Goal: Task Accomplishment & Management: Use online tool/utility

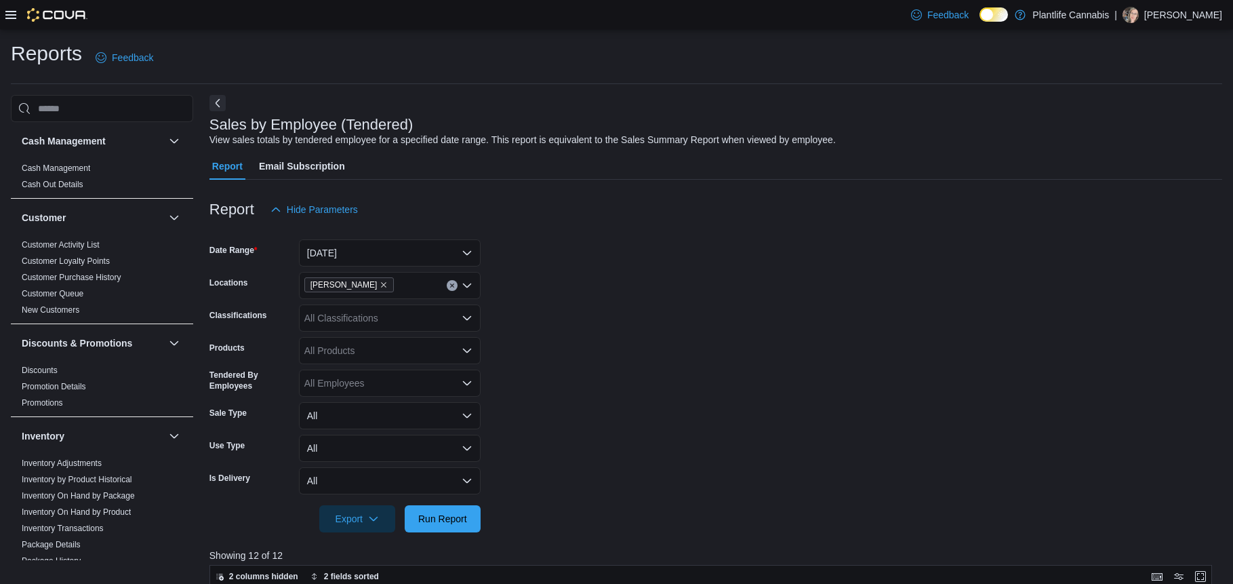
scroll to position [217, 0]
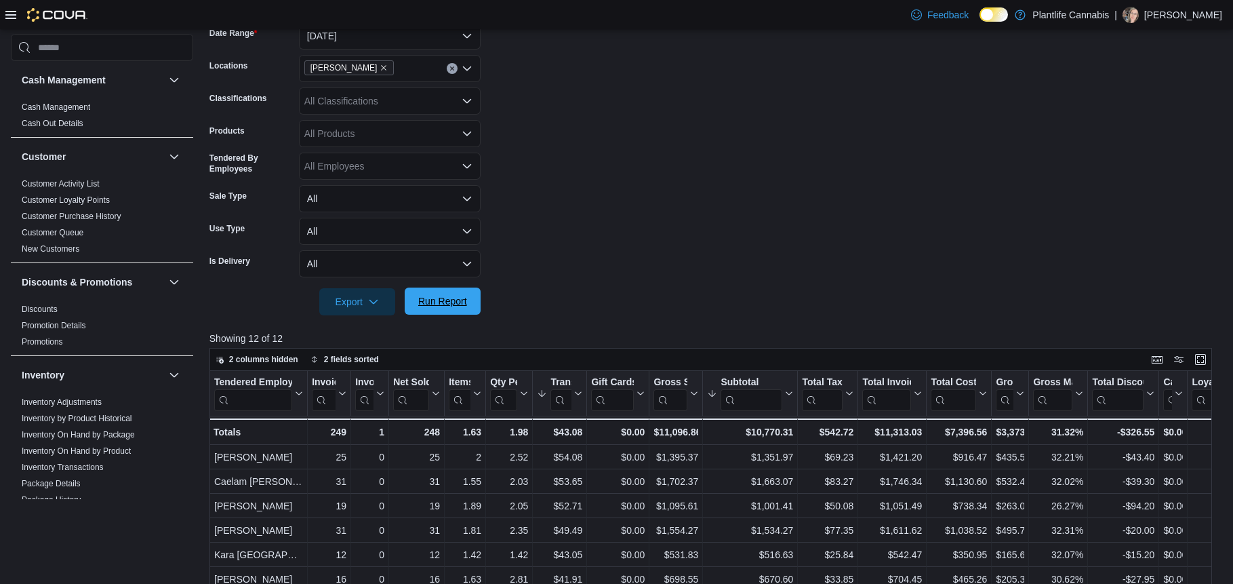
click at [445, 304] on span "Run Report" at bounding box center [442, 301] width 49 height 14
click at [620, 202] on form "Date Range [DATE] Locations Ashton Classifications All Classifications Products…" at bounding box center [716, 160] width 1013 height 309
click at [460, 302] on span "Run Report" at bounding box center [442, 301] width 49 height 14
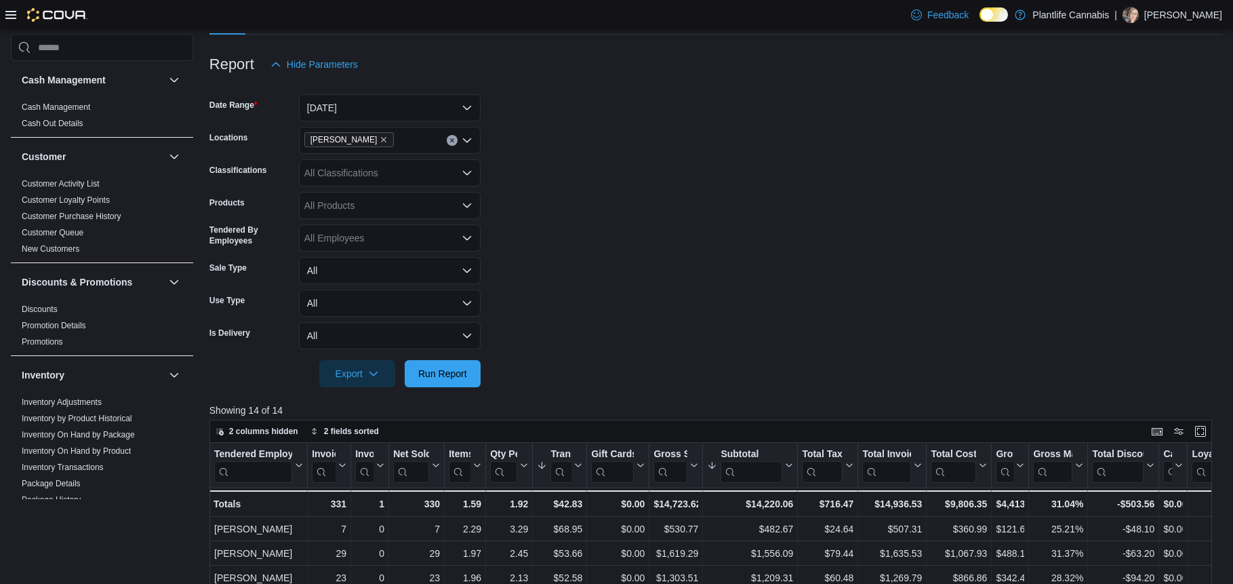
scroll to position [136, 0]
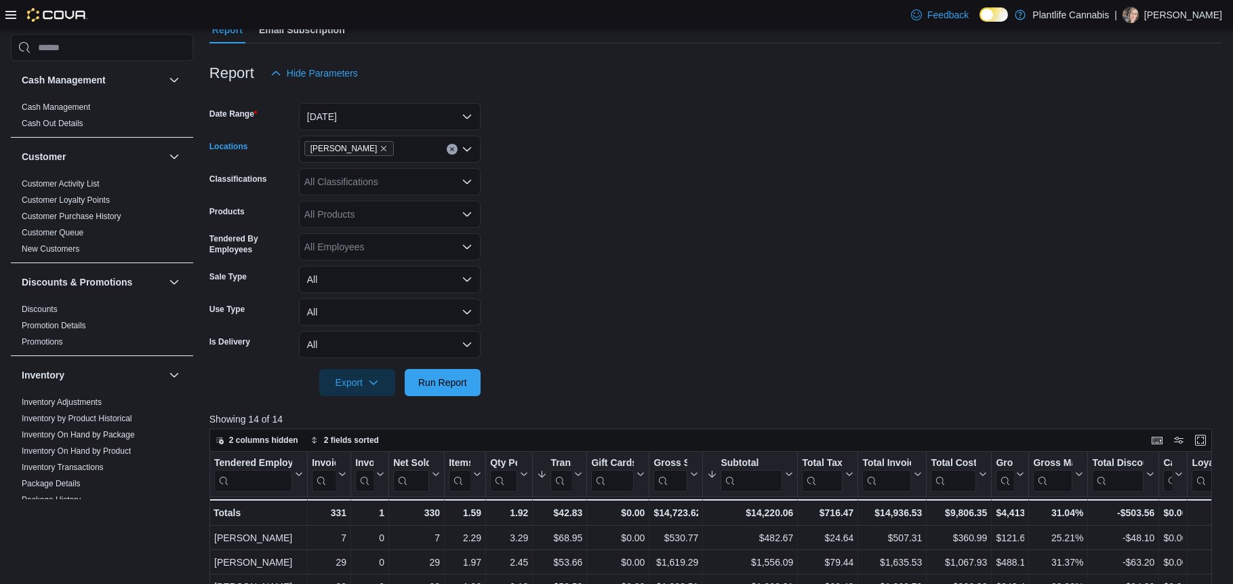
click at [453, 151] on icon "Clear input" at bounding box center [452, 148] width 5 height 5
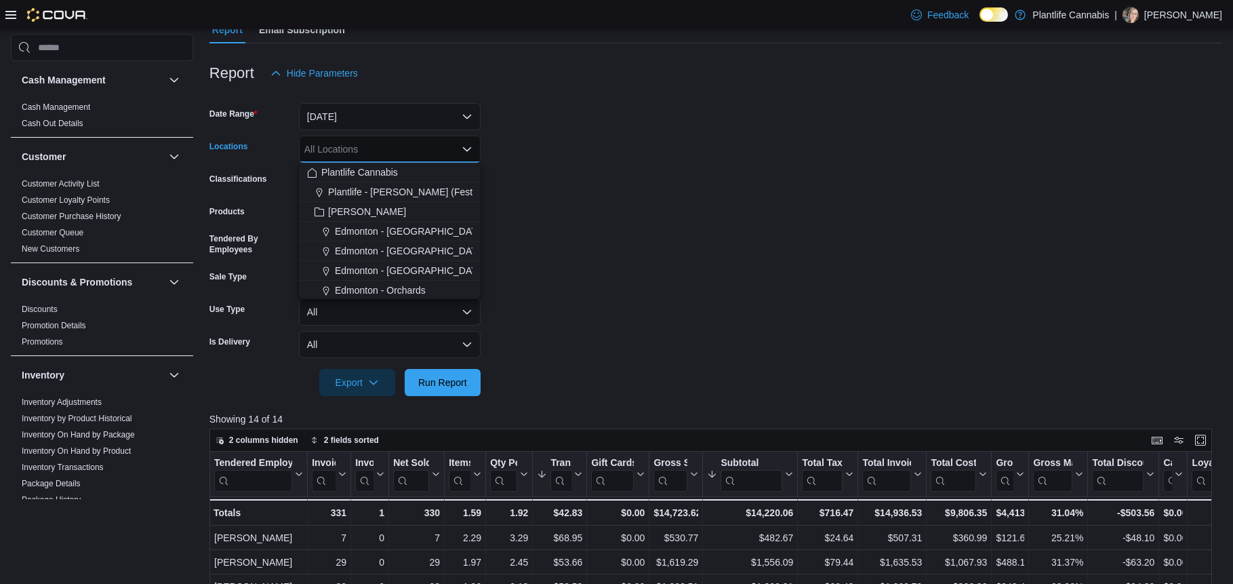
click at [378, 156] on div "All Locations" at bounding box center [390, 149] width 182 height 27
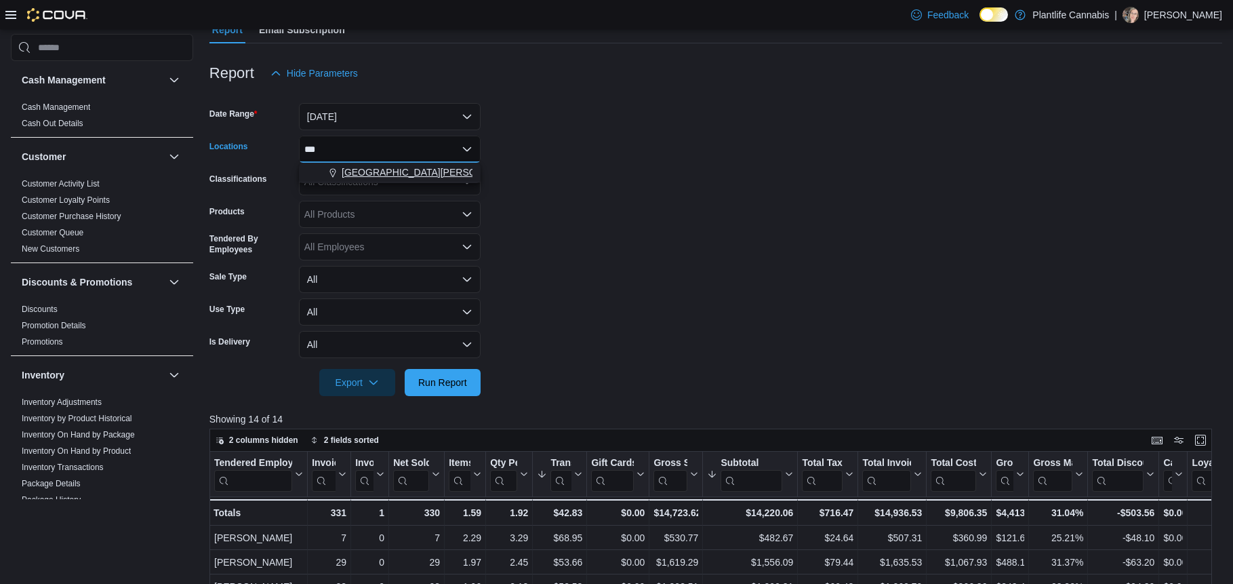
type input "***"
click at [383, 172] on span "[GEOGRAPHIC_DATA][PERSON_NAME] - [GEOGRAPHIC_DATA]" at bounding box center [484, 172] width 284 height 14
click at [654, 234] on form "Date Range [DATE] Locations [GEOGRAPHIC_DATA][PERSON_NAME] - Eagle Ridge Classi…" at bounding box center [716, 241] width 1013 height 309
click at [439, 386] on span "Run Report" at bounding box center [442, 382] width 49 height 14
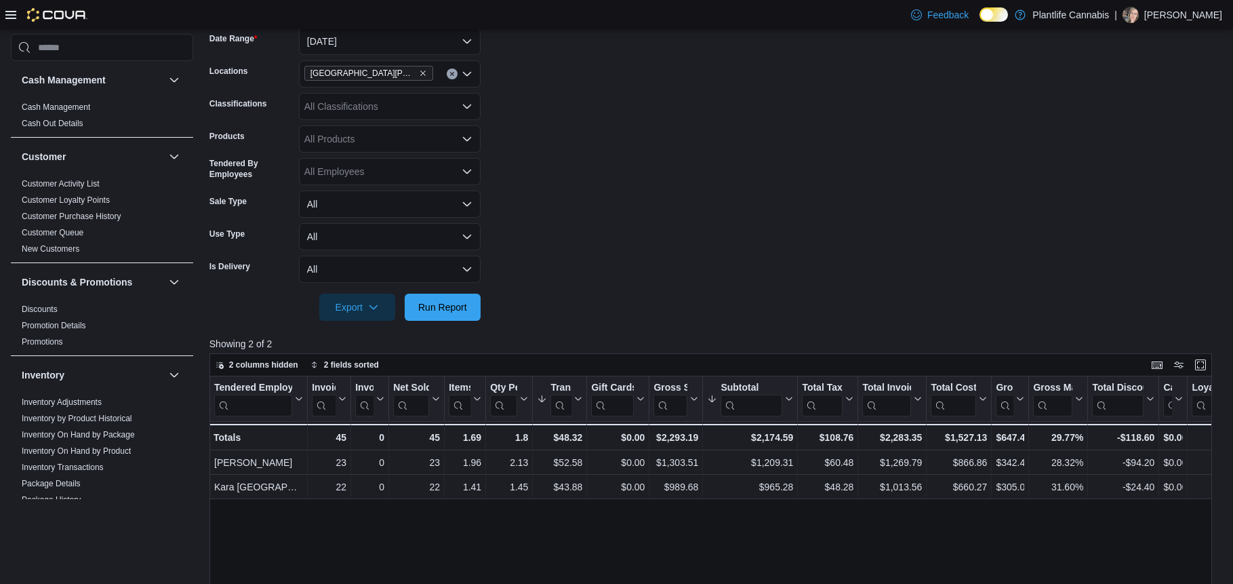
scroll to position [208, 0]
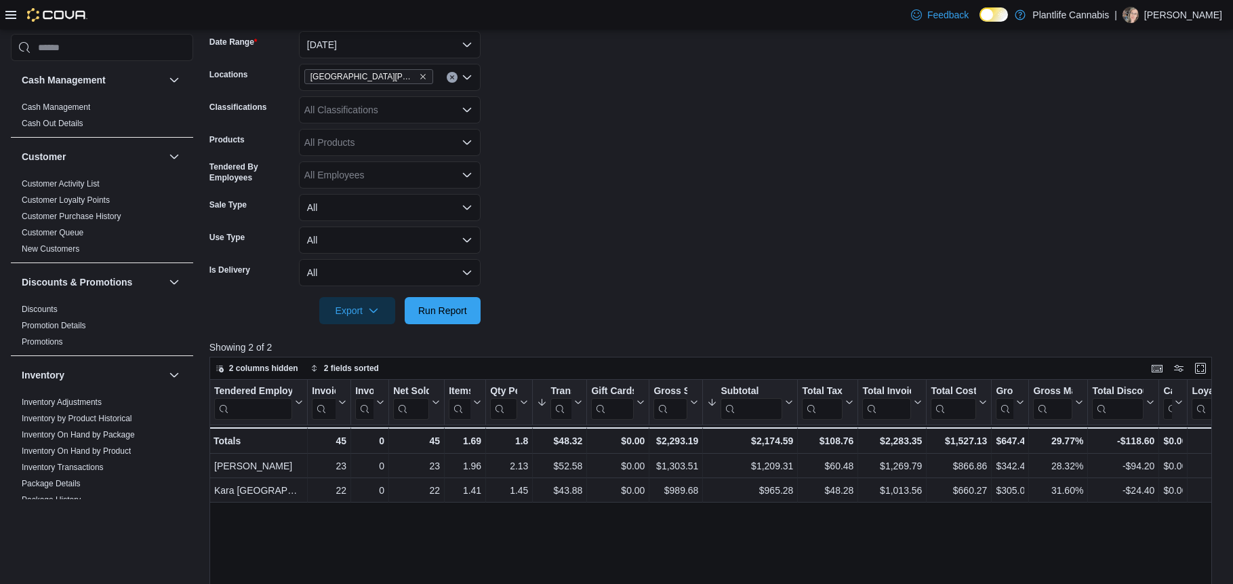
click at [455, 77] on button "Clear input" at bounding box center [452, 77] width 11 height 11
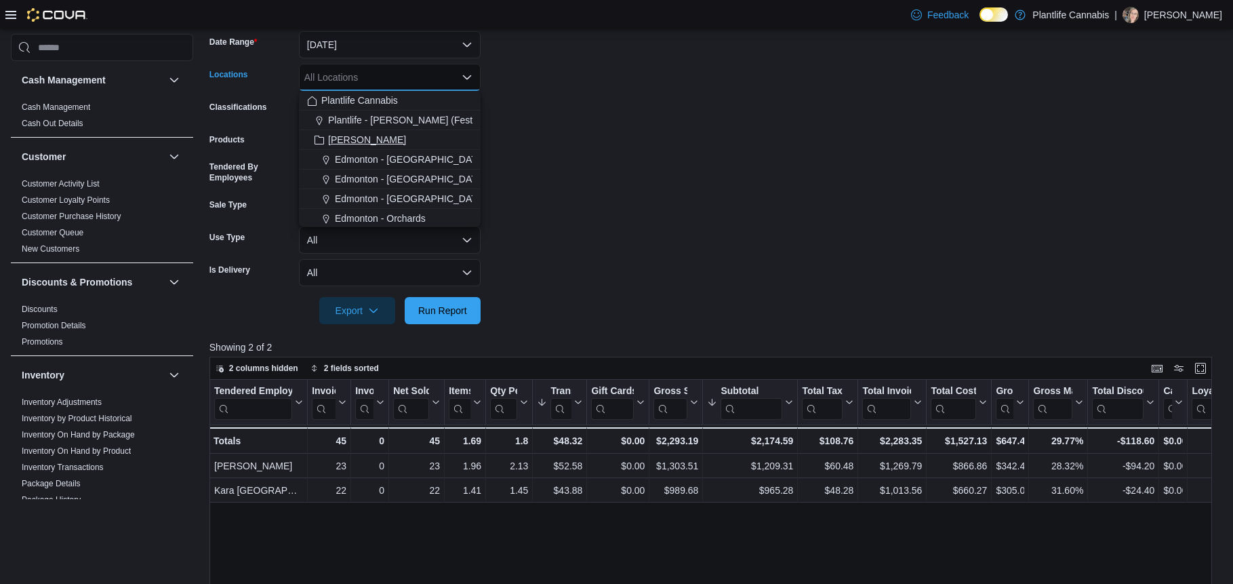
click at [341, 140] on span "[PERSON_NAME]" at bounding box center [367, 140] width 78 height 14
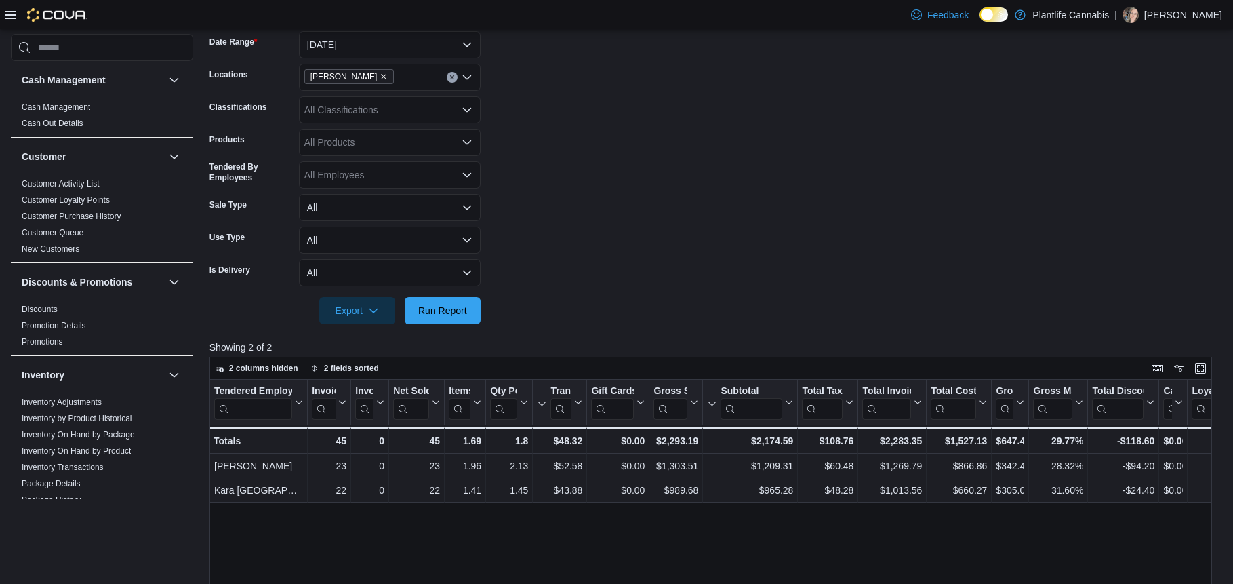
click at [551, 144] on form "Date Range [DATE] Locations Ashton Classifications All Classifications Products…" at bounding box center [716, 169] width 1013 height 309
click at [448, 311] on span "Run Report" at bounding box center [442, 310] width 49 height 14
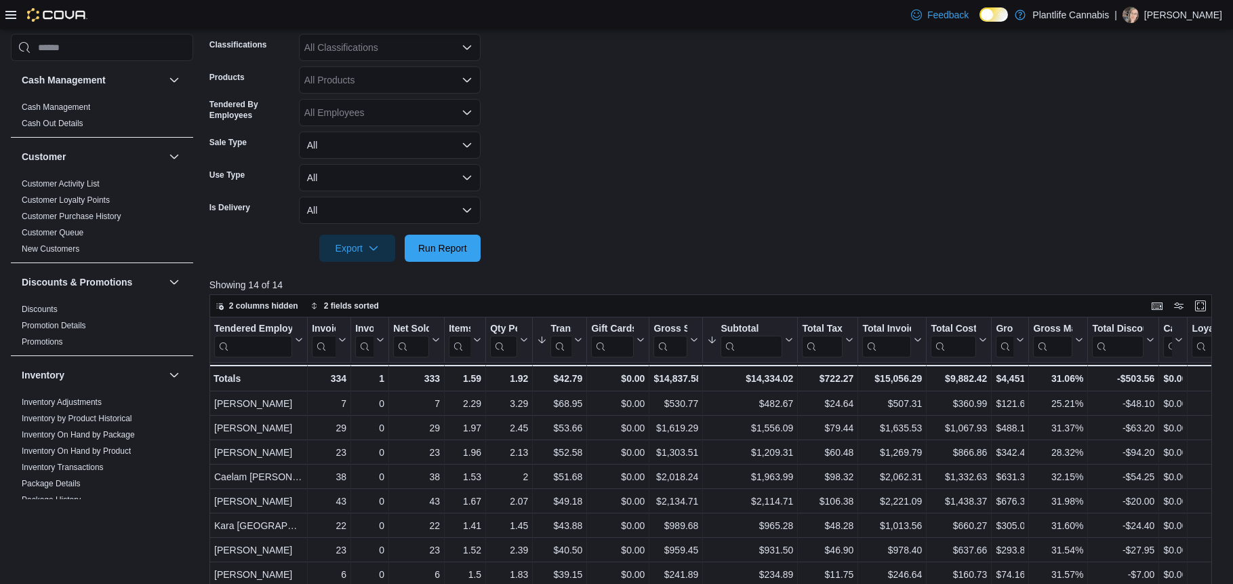
scroll to position [459, 0]
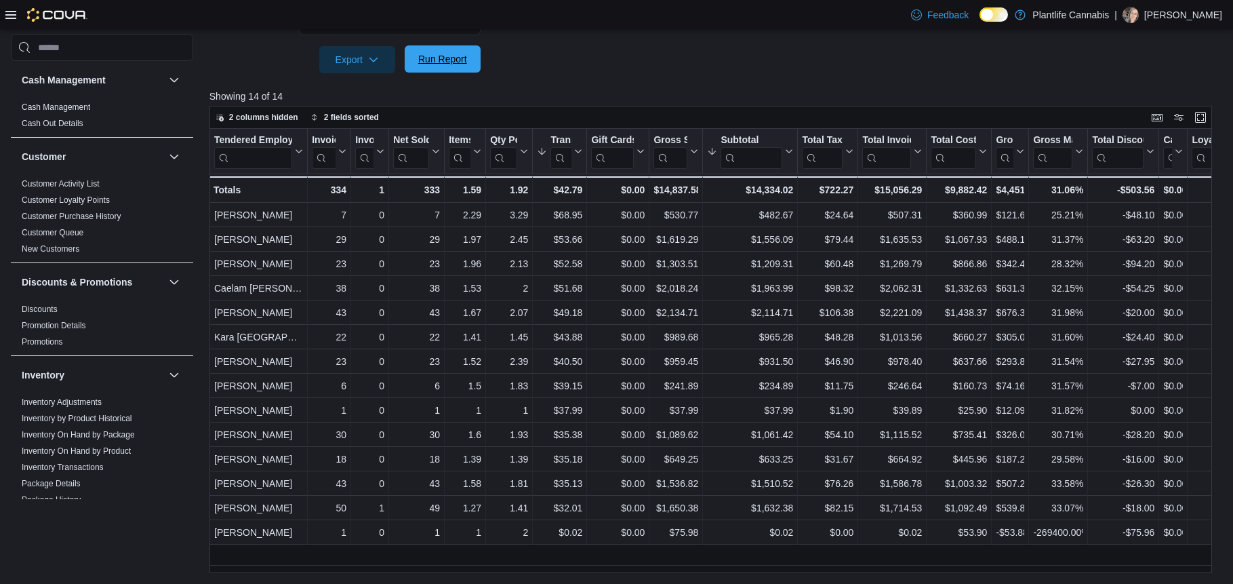
click at [447, 63] on span "Run Report" at bounding box center [442, 59] width 49 height 14
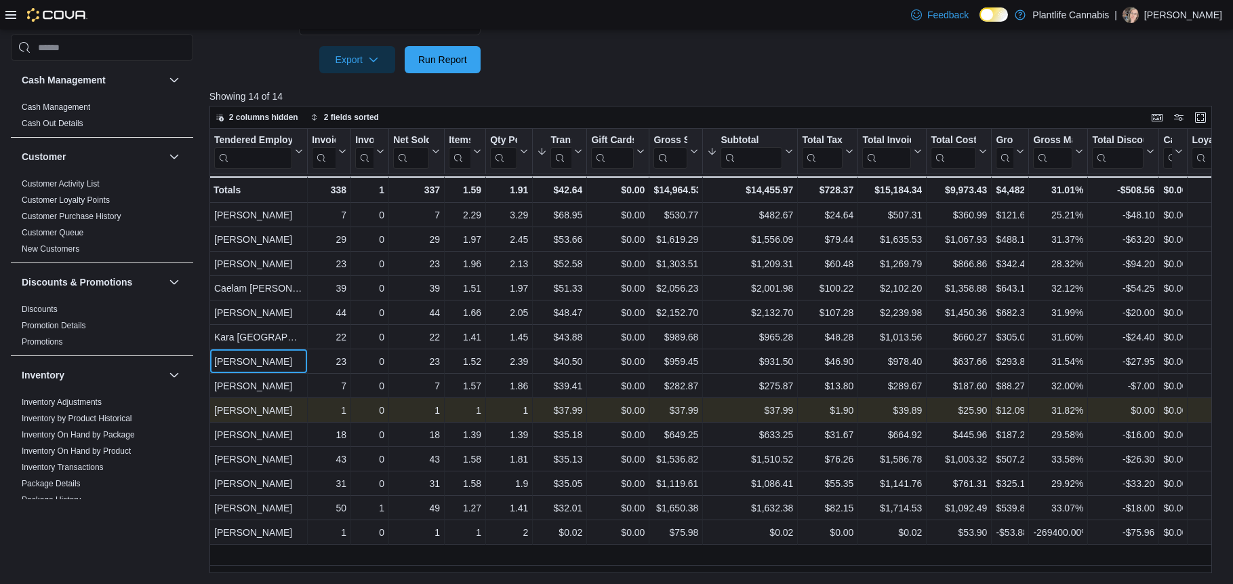
click at [279, 404] on div "Tendered Employee Click to view column header actions Invoices Sold Click to vi…" at bounding box center [838, 337] width 1257 height 416
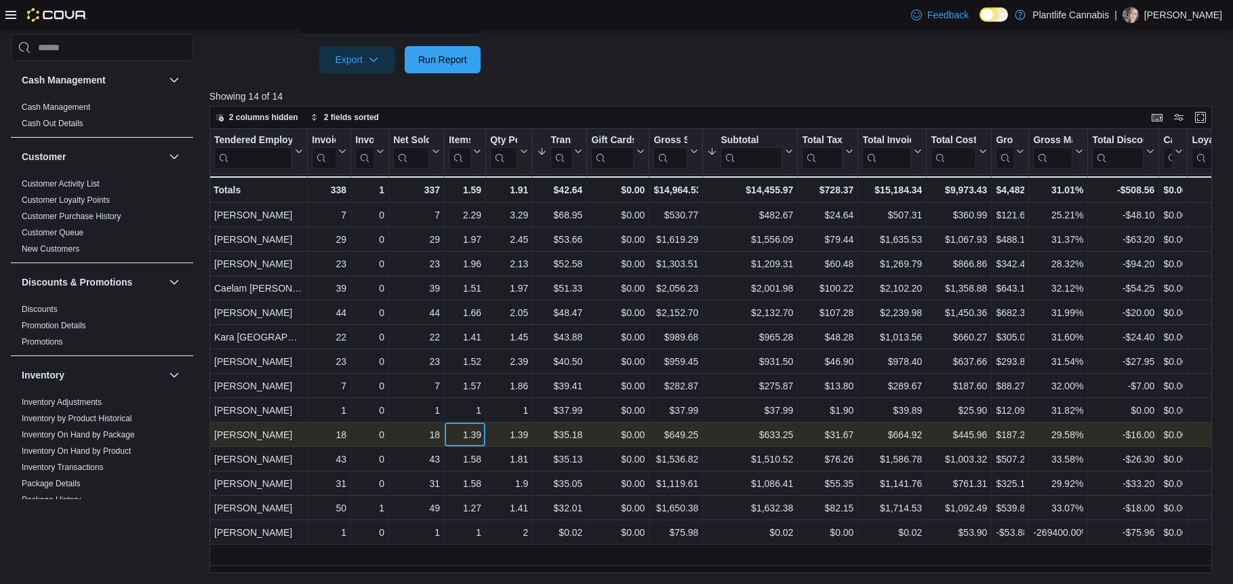
click at [447, 423] on div "1.39 - Items Per Transaction, column 5, row 10" at bounding box center [465, 434] width 41 height 24
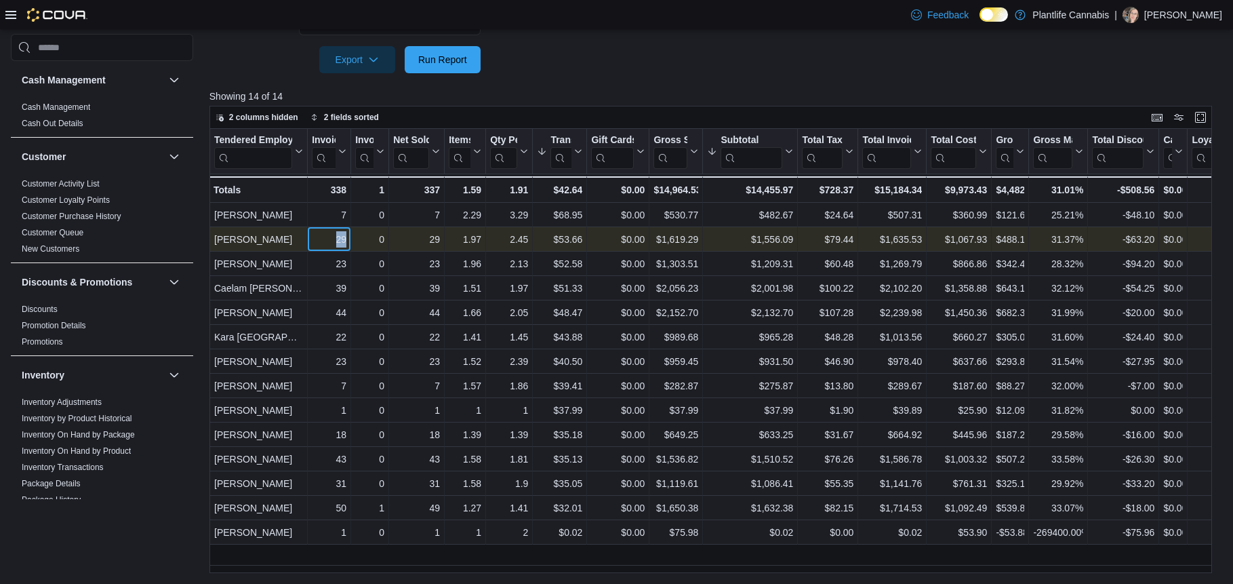
drag, startPoint x: 335, startPoint y: 235, endPoint x: 367, endPoint y: 237, distance: 32.7
click at [367, 237] on div "Micah Organ - Tendered Employee, column 1, row 2 29 - Invoices Sold, column 2, …" at bounding box center [838, 239] width 1257 height 24
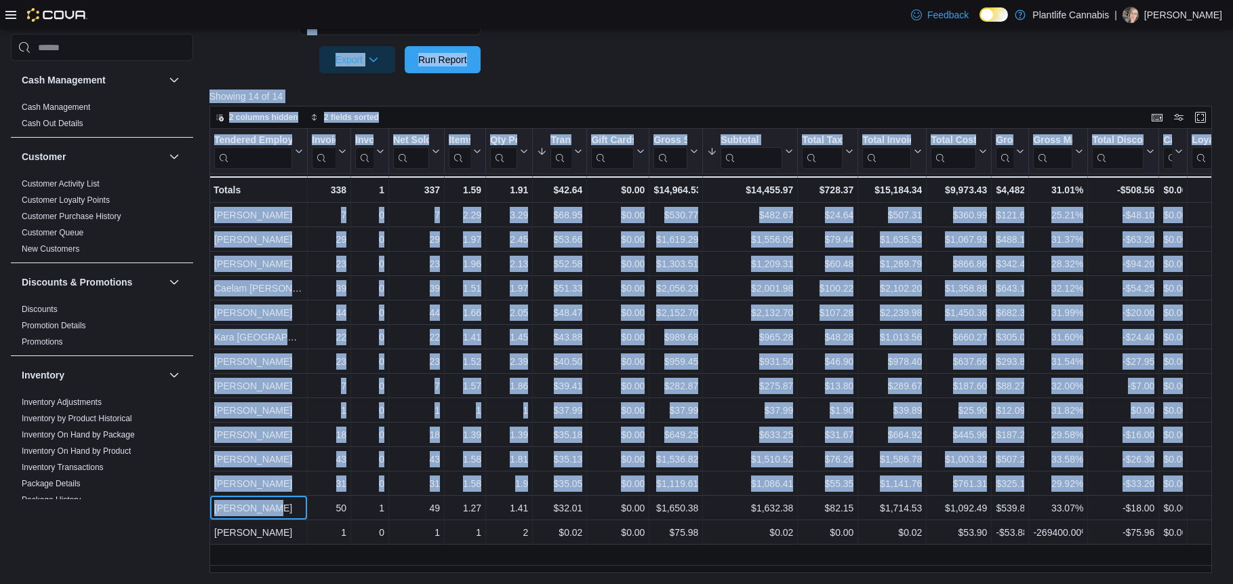
drag, startPoint x: 264, startPoint y: 511, endPoint x: 180, endPoint y: 498, distance: 85.2
click at [181, 499] on div "Cash Management Cash Management Cash Out Details Customer Customer Activity Lis…" at bounding box center [617, 104] width 1212 height 937
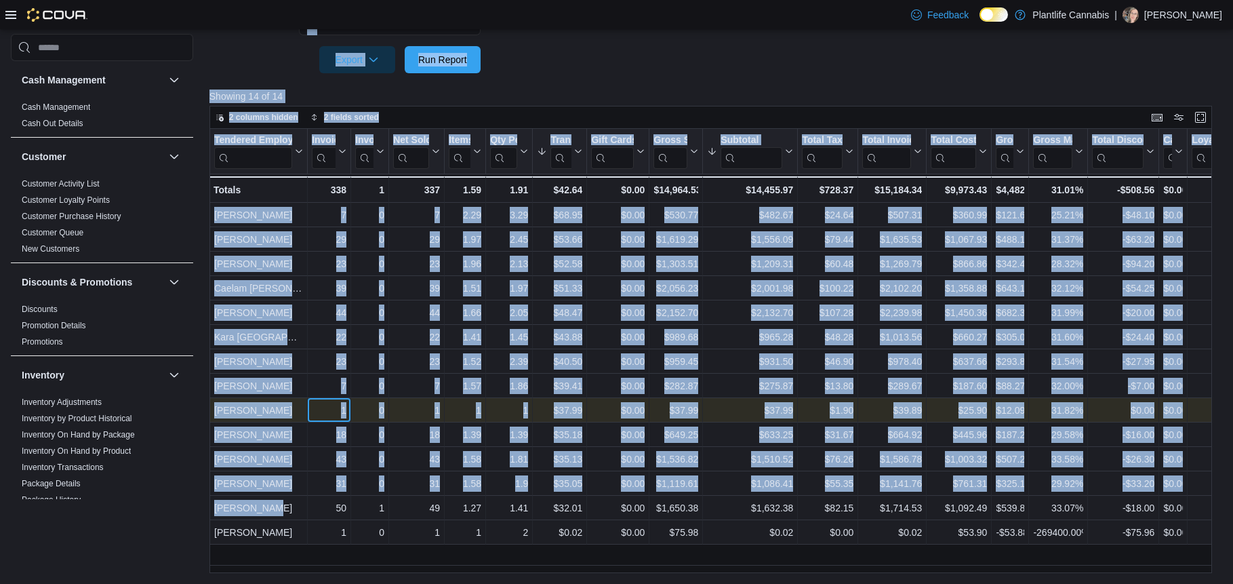
click at [338, 401] on div "1 - Invoices Sold, column 2, row 9" at bounding box center [329, 410] width 43 height 24
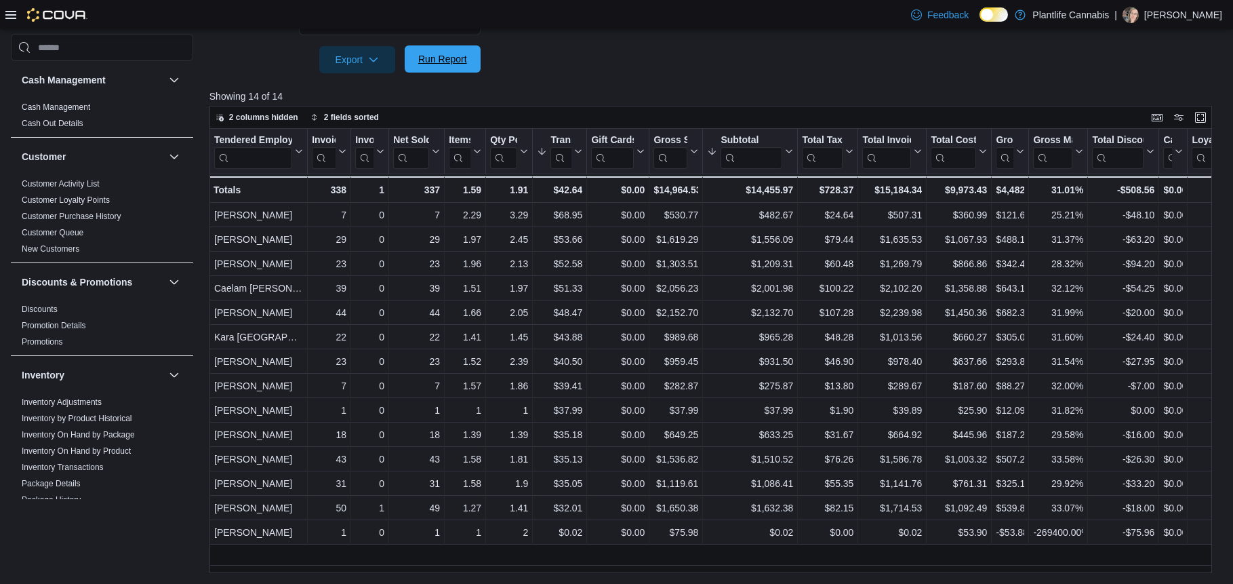
click at [422, 58] on span "Run Report" at bounding box center [442, 59] width 49 height 14
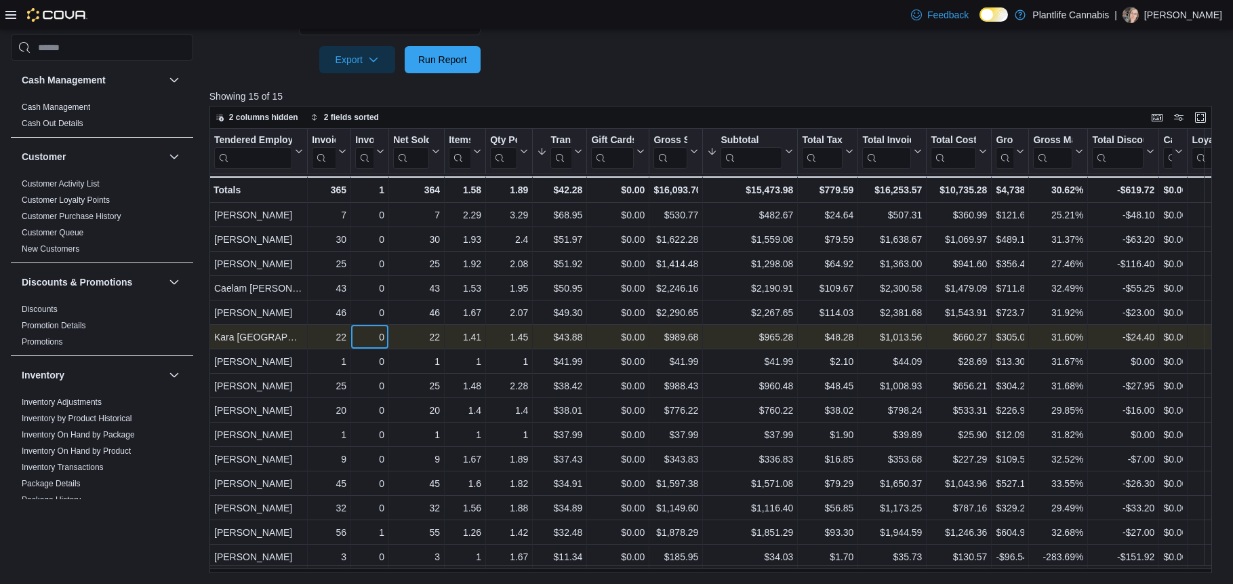
click at [355, 336] on div "0" at bounding box center [369, 337] width 29 height 16
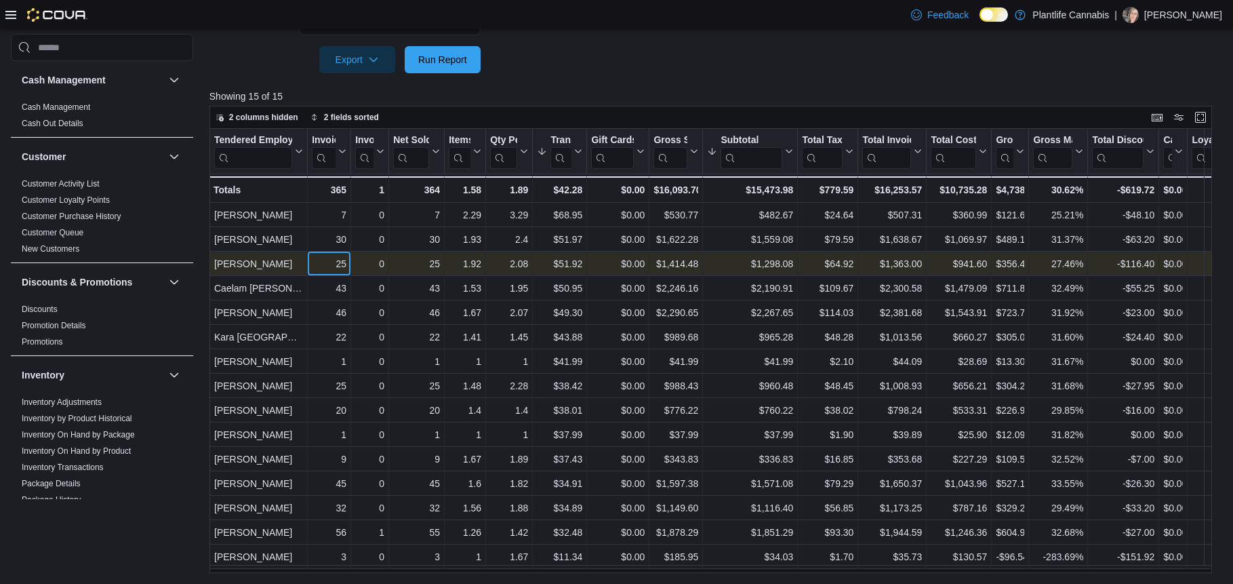
click at [340, 271] on div "25" at bounding box center [329, 264] width 35 height 16
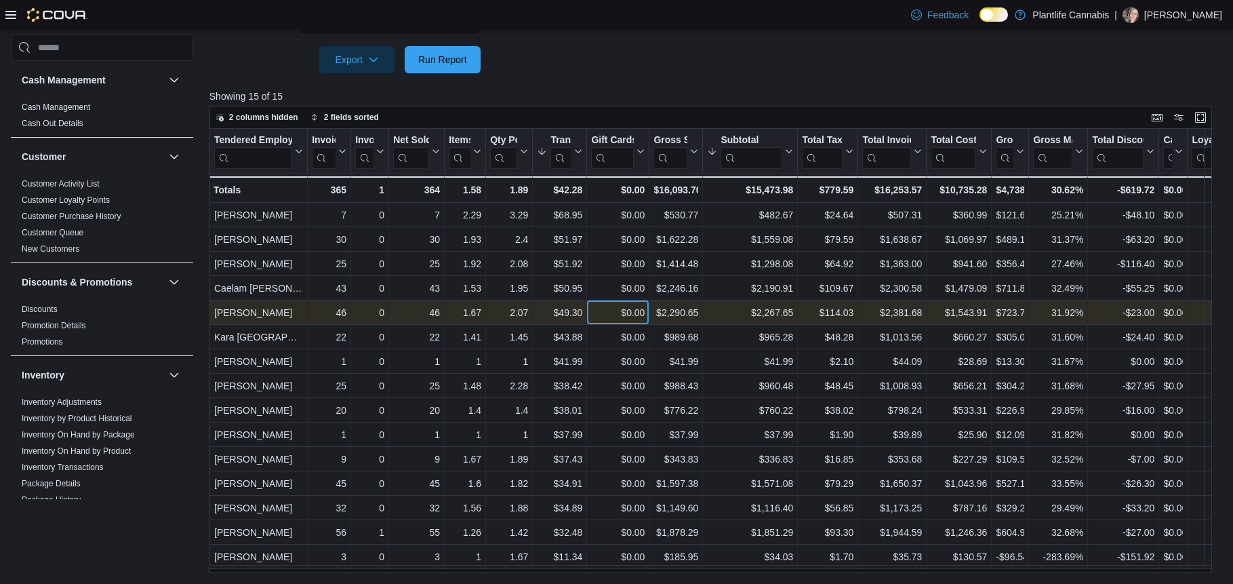
click at [592, 316] on div "$0.00" at bounding box center [618, 312] width 54 height 16
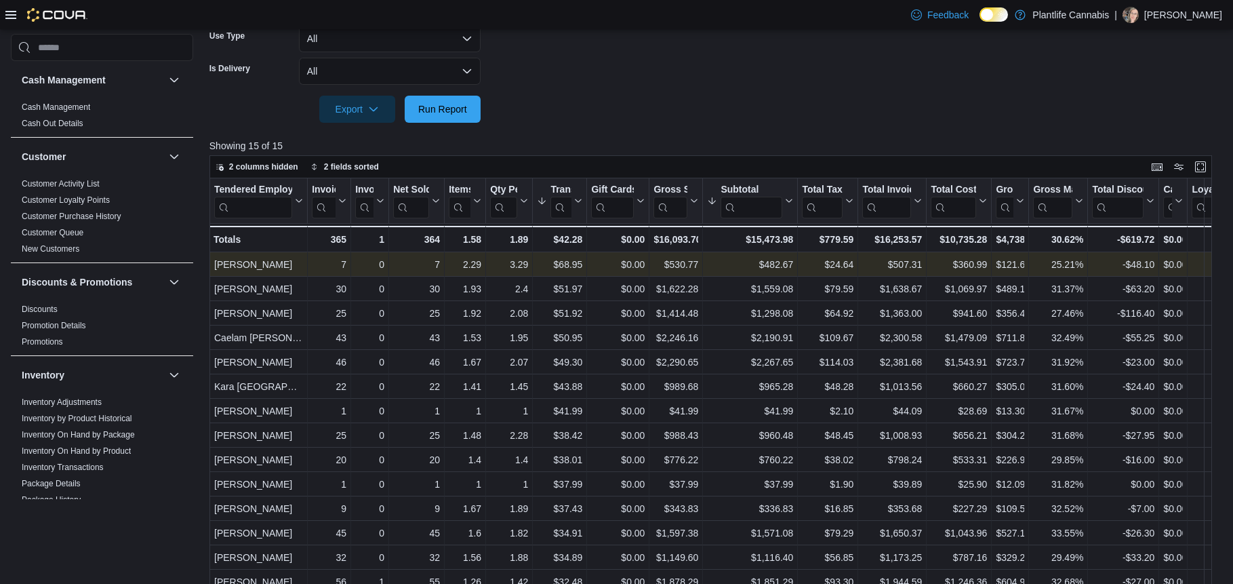
scroll to position [351, 0]
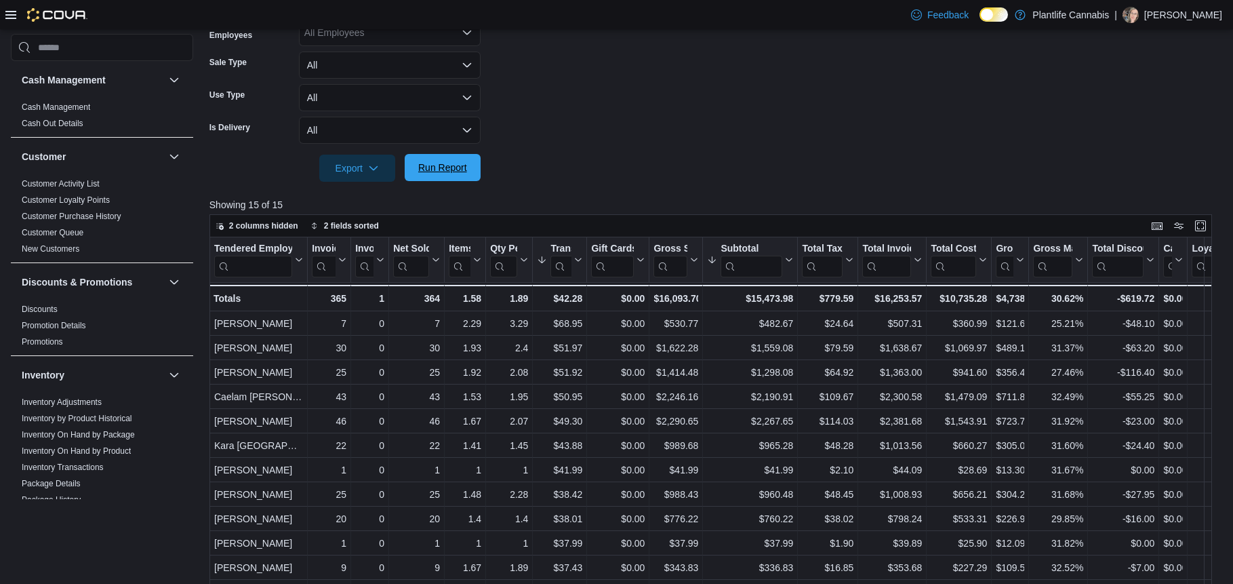
click at [448, 172] on span "Run Report" at bounding box center [442, 168] width 49 height 14
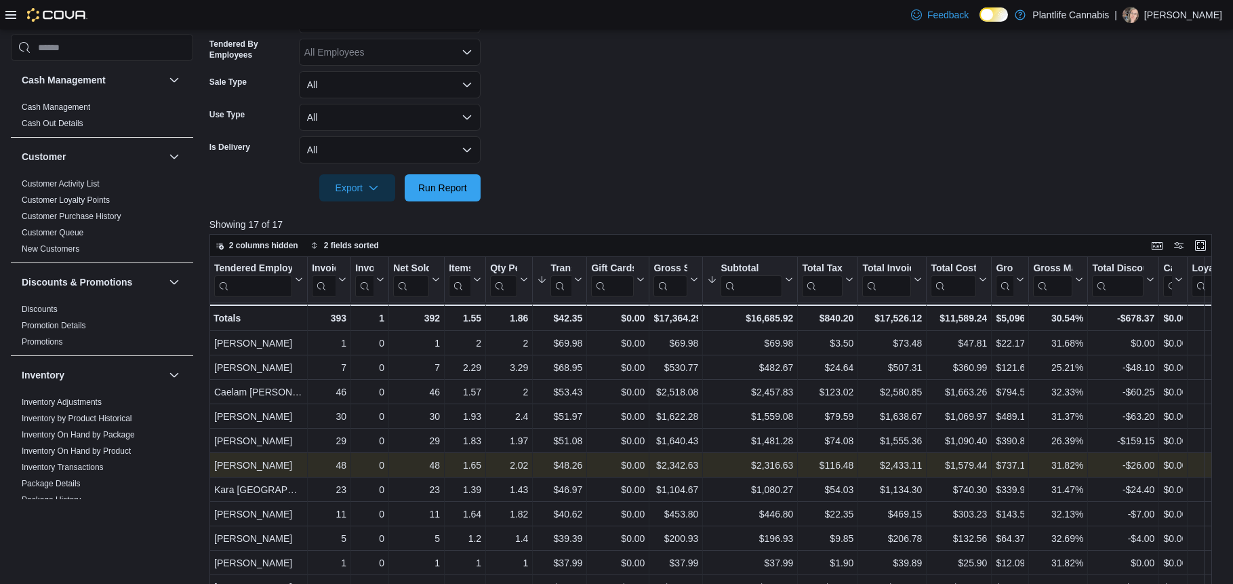
scroll to position [328, 0]
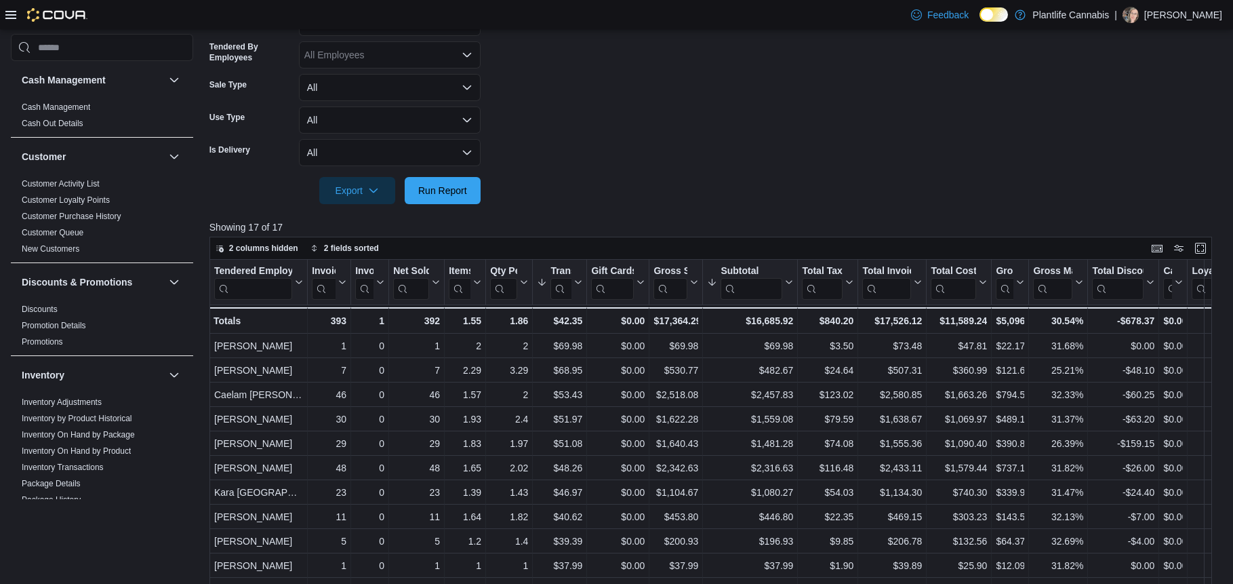
click at [671, 101] on form "Date Range [DATE] Locations Ashton Classifications All Classifications Products…" at bounding box center [716, 49] width 1013 height 309
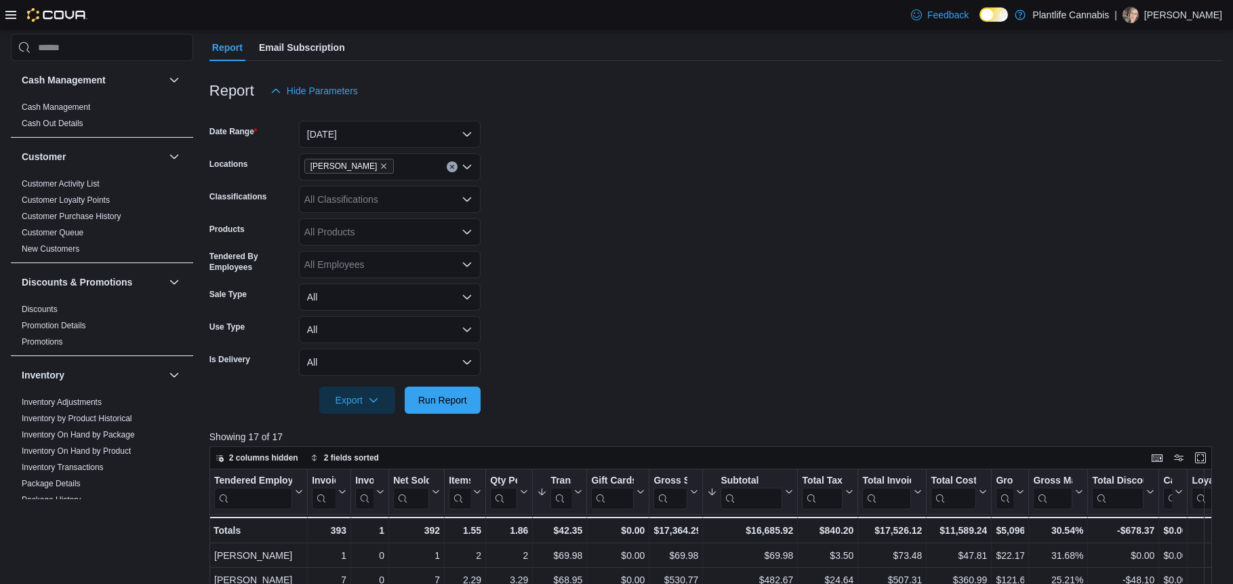
scroll to position [41, 0]
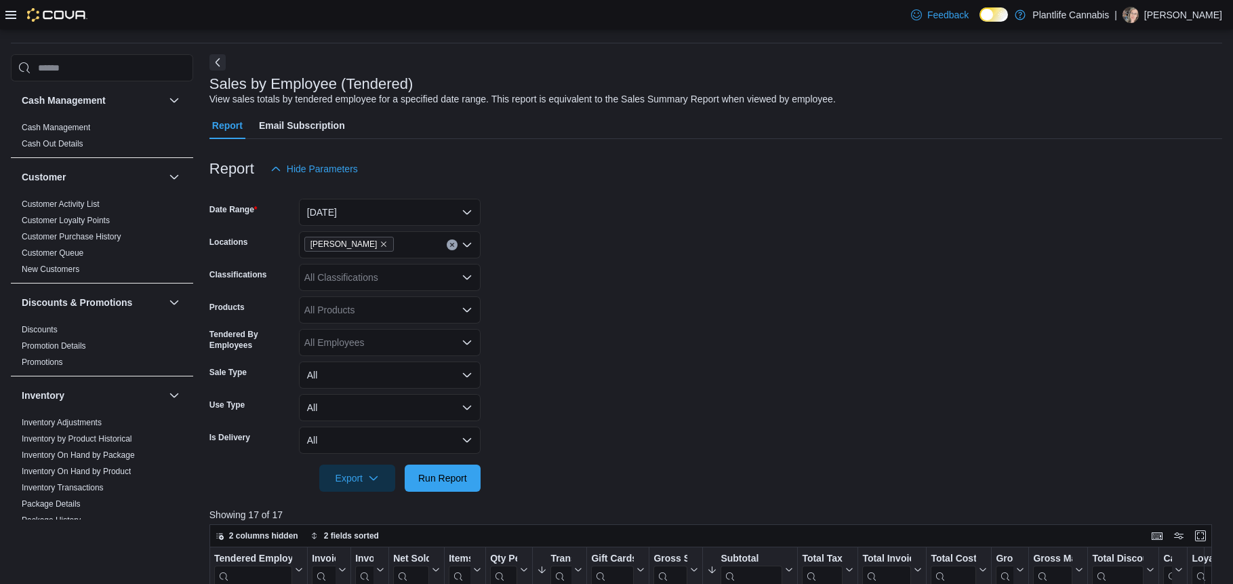
click at [448, 243] on button "Clear input" at bounding box center [452, 244] width 11 height 11
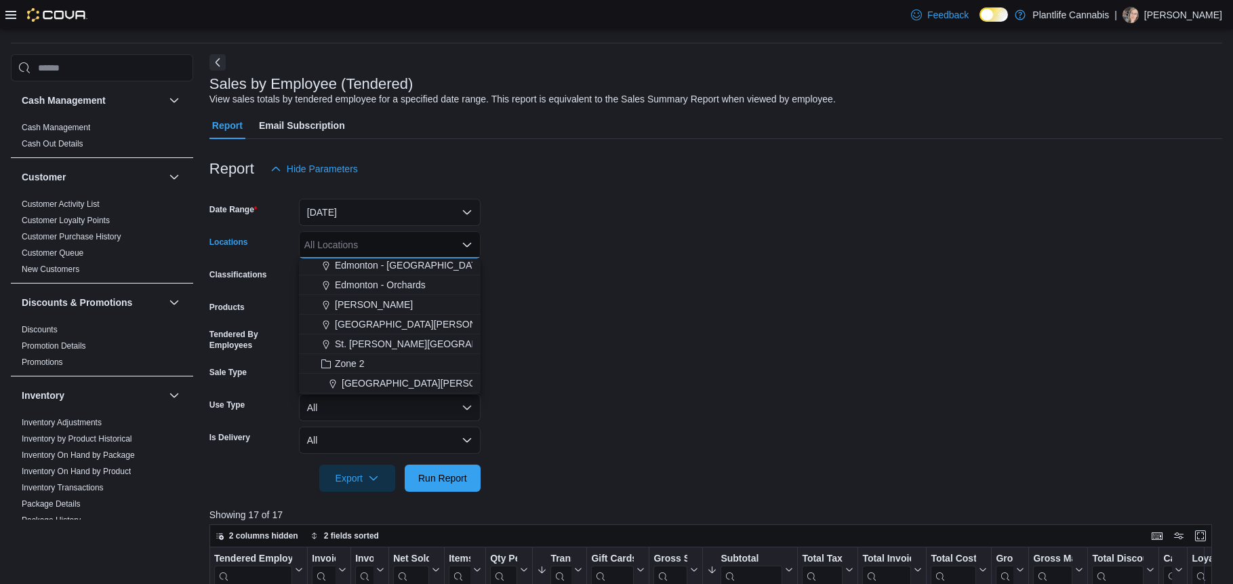
scroll to position [104, 0]
click at [429, 378] on span "[GEOGRAPHIC_DATA][PERSON_NAME] - [GEOGRAPHIC_DATA]" at bounding box center [484, 381] width 284 height 14
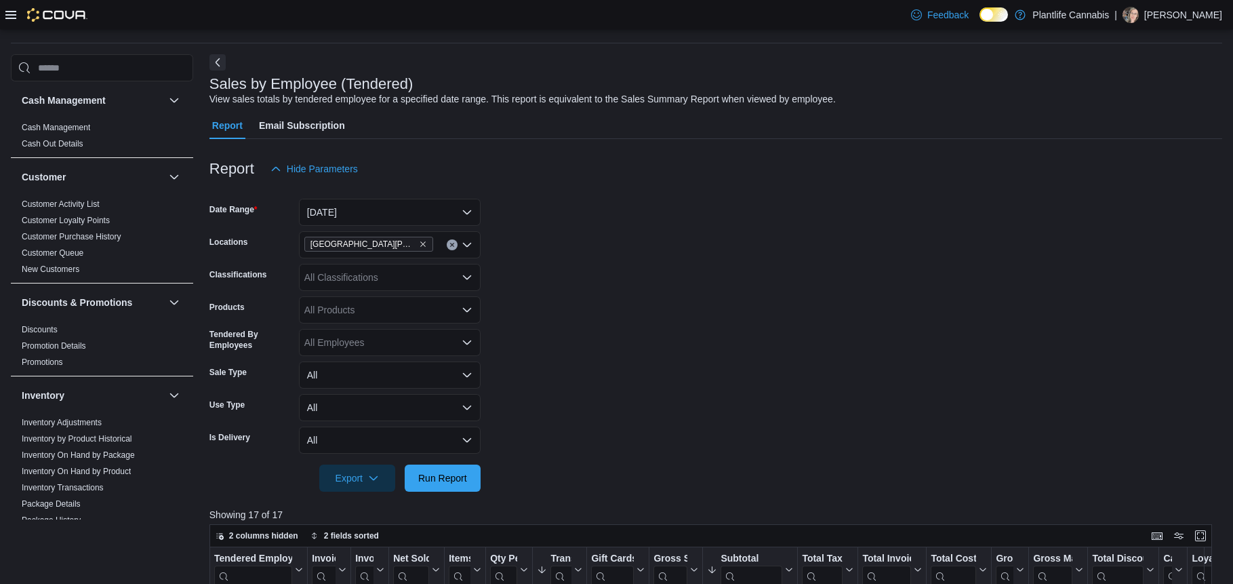
click at [626, 333] on form "Date Range [DATE] Locations [GEOGRAPHIC_DATA][PERSON_NAME] - Eagle Ridge Classi…" at bounding box center [716, 336] width 1013 height 309
click at [451, 484] on span "Run Report" at bounding box center [443, 477] width 60 height 27
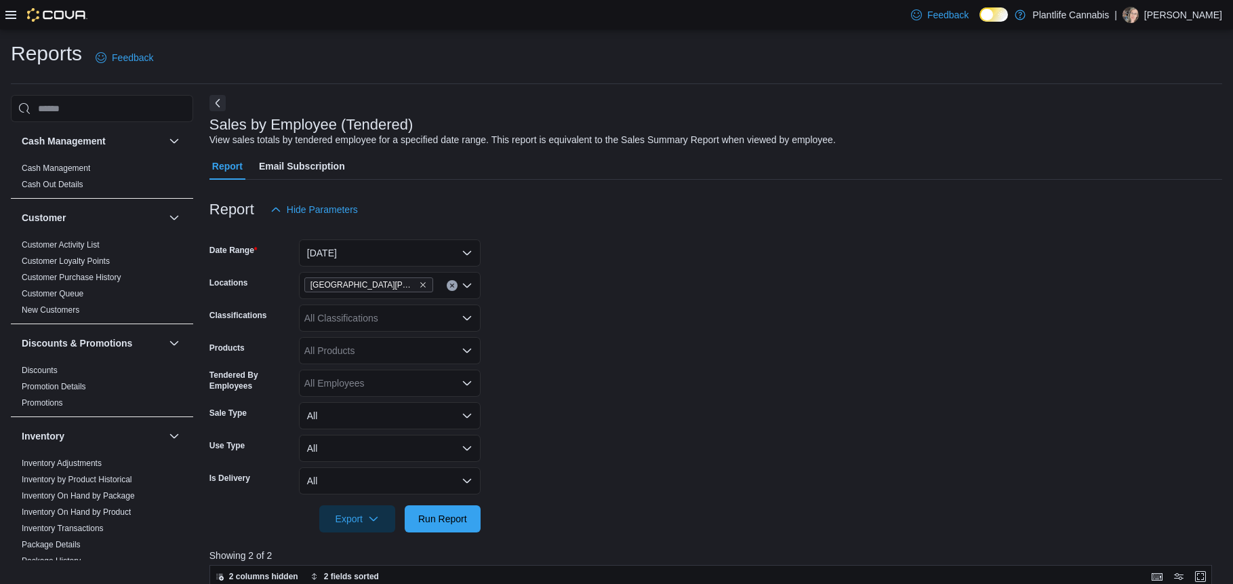
click at [700, 454] on form "Date Range [DATE] Locations [GEOGRAPHIC_DATA][PERSON_NAME] - Eagle Ridge Classi…" at bounding box center [716, 377] width 1013 height 309
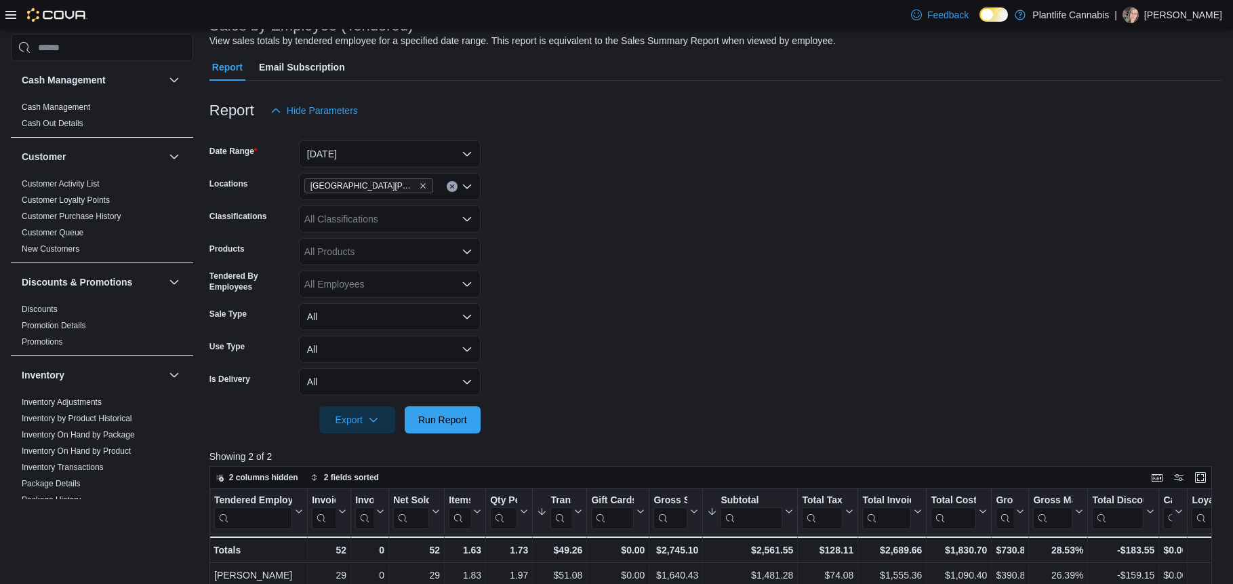
scroll to position [252, 0]
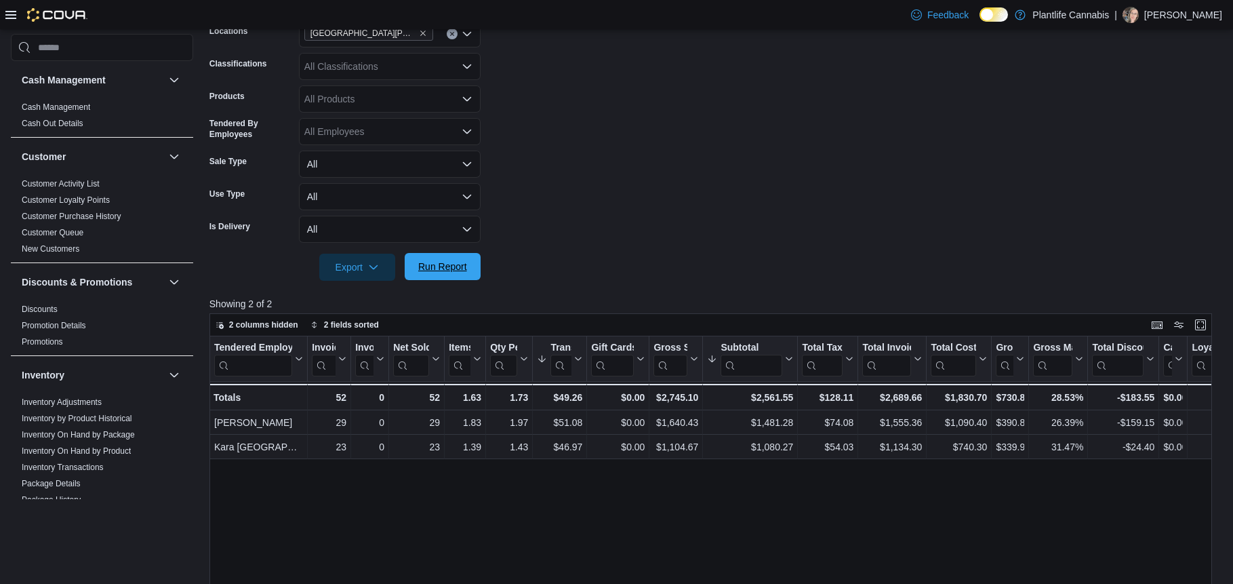
click at [433, 259] on span "Run Report" at bounding box center [443, 266] width 60 height 27
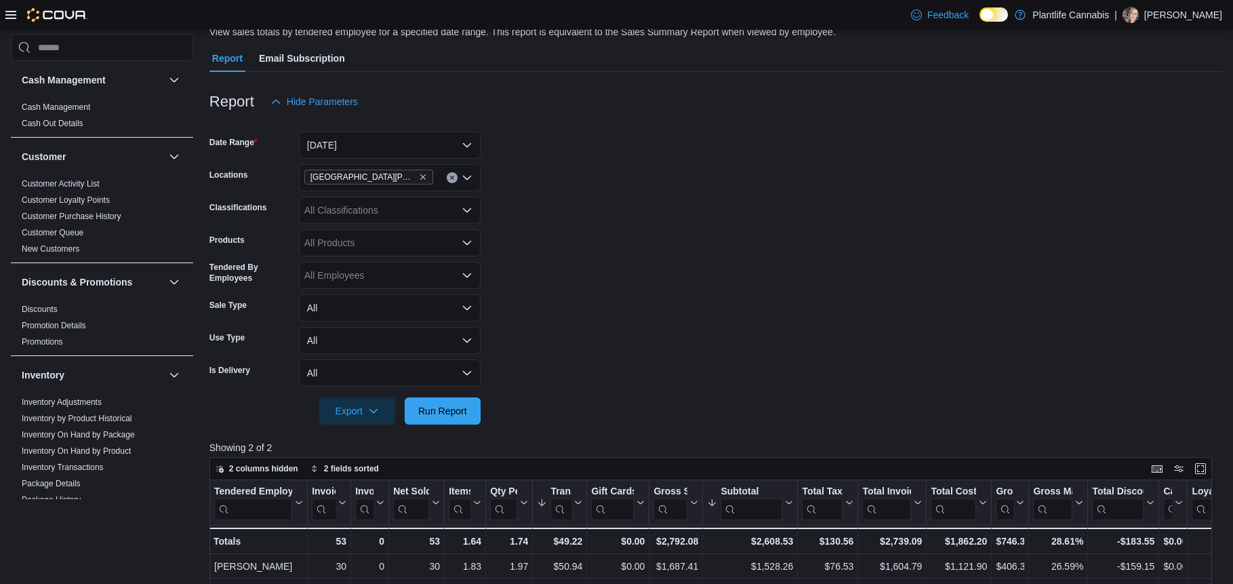
scroll to position [113, 0]
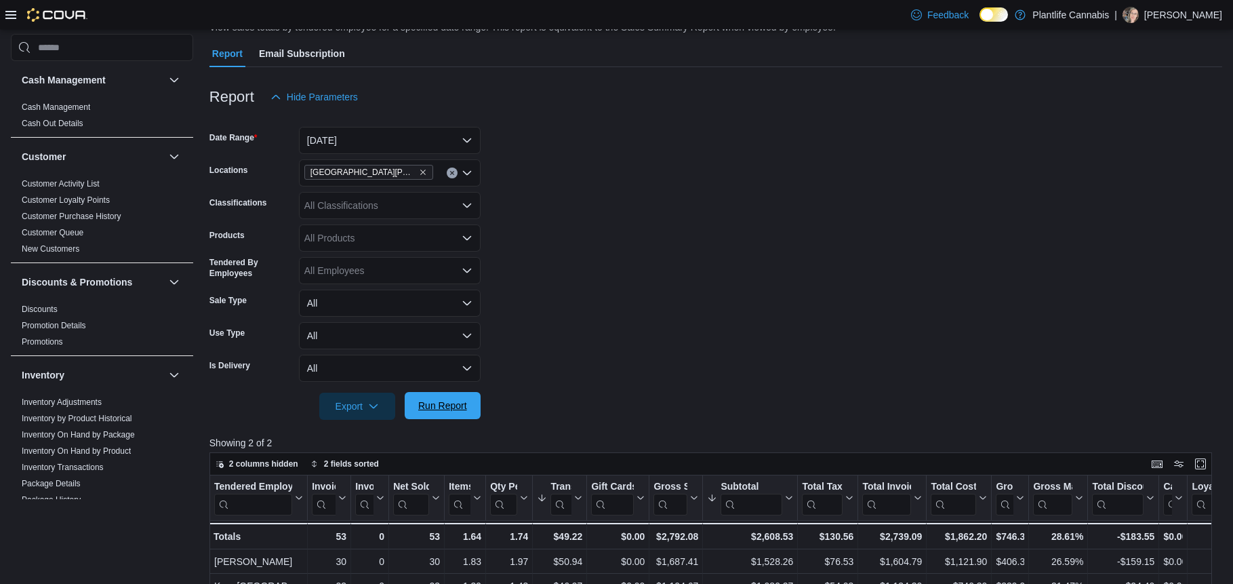
click at [455, 416] on span "Run Report" at bounding box center [443, 405] width 60 height 27
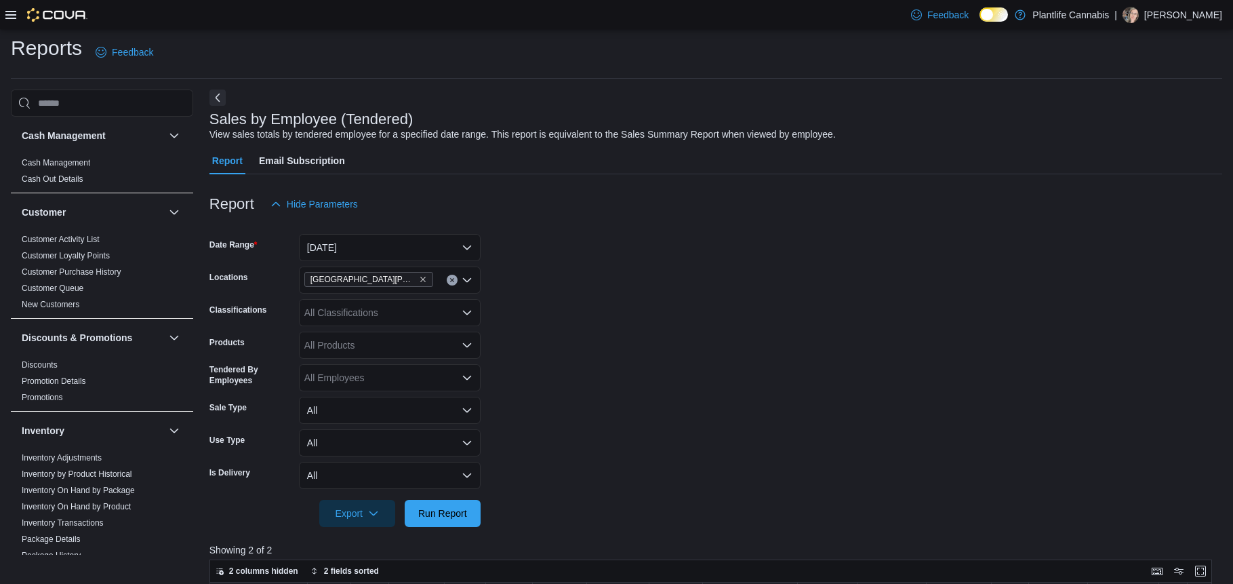
scroll to position [0, 0]
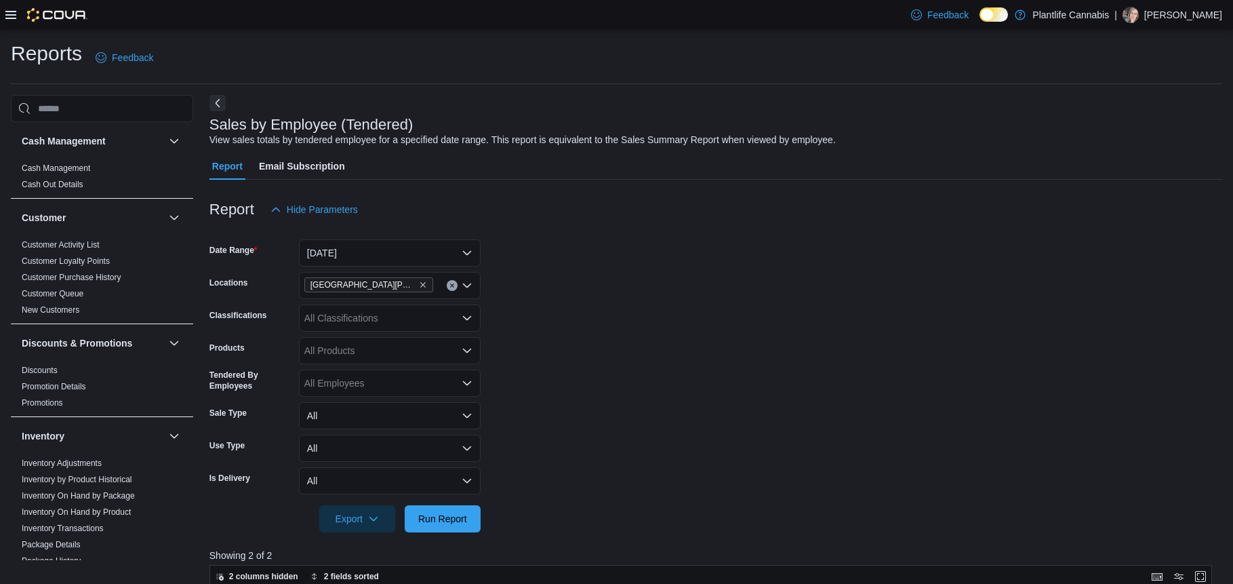
click at [450, 286] on icon "Clear input" at bounding box center [452, 285] width 5 height 5
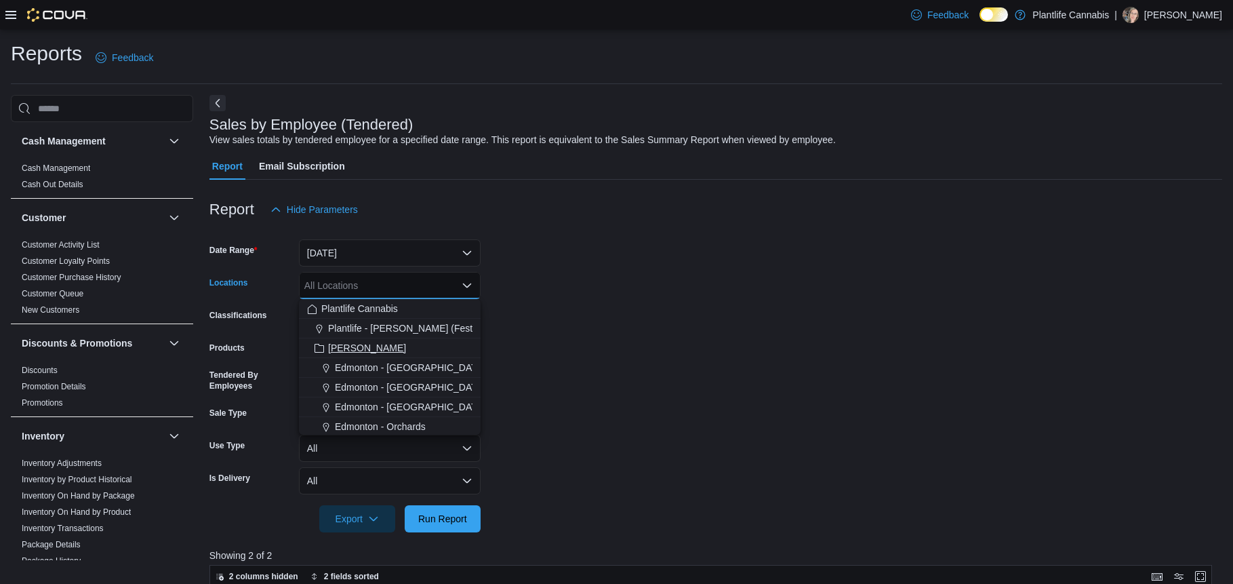
click at [342, 347] on span "[PERSON_NAME]" at bounding box center [367, 348] width 78 height 14
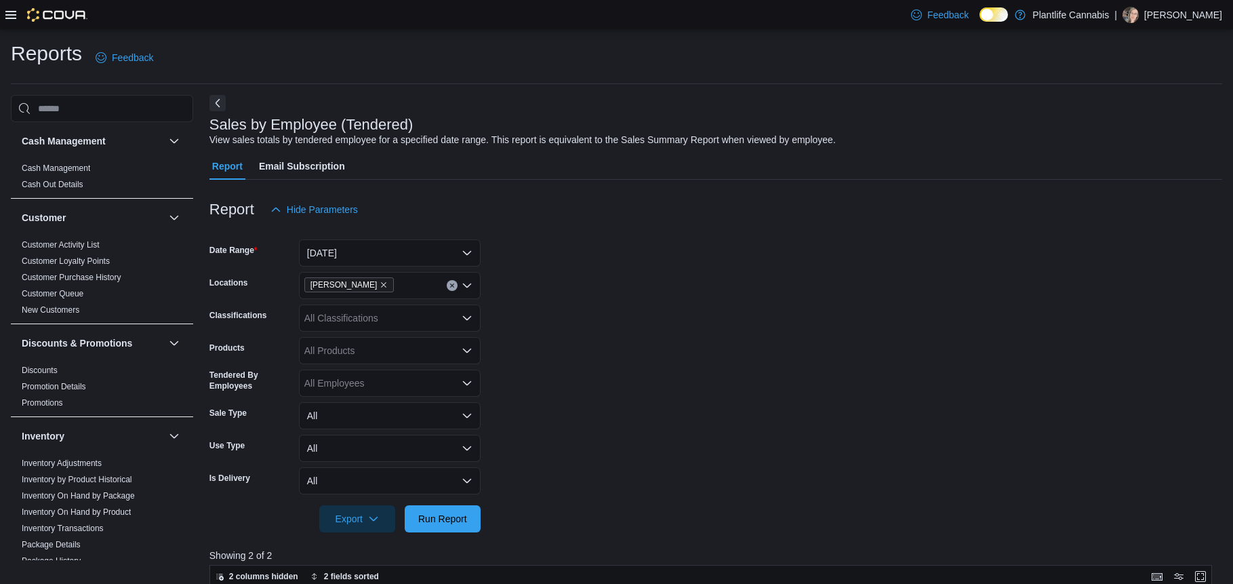
click at [610, 384] on form "Date Range [DATE] Locations Ashton Classifications All Classifications Products…" at bounding box center [716, 377] width 1013 height 309
click at [456, 518] on span "Run Report" at bounding box center [442, 518] width 49 height 14
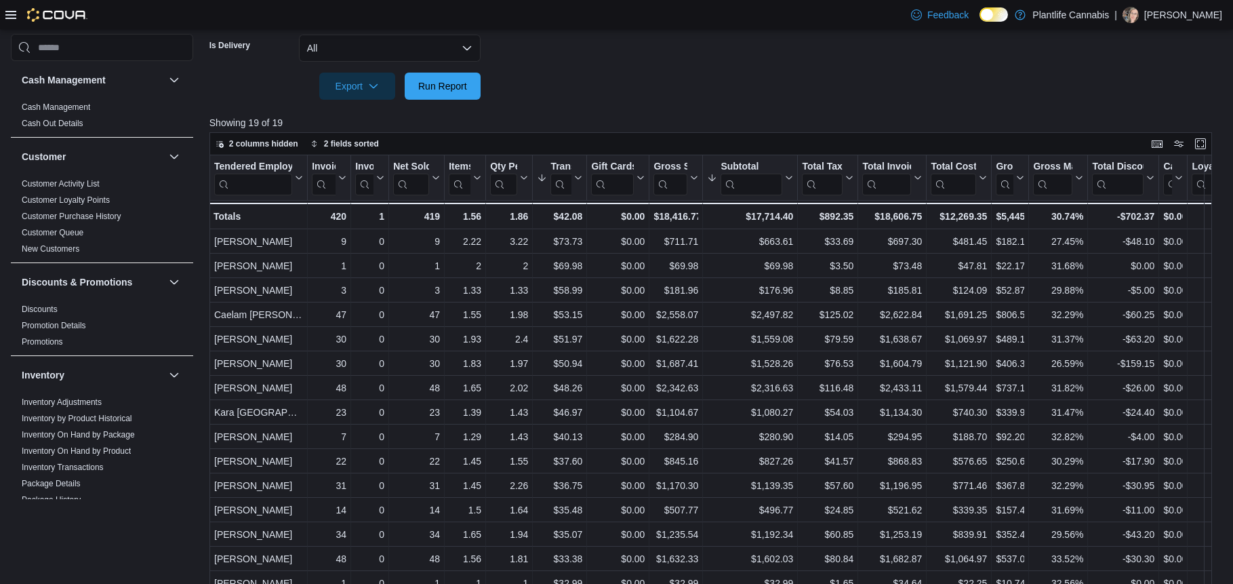
scroll to position [459, 0]
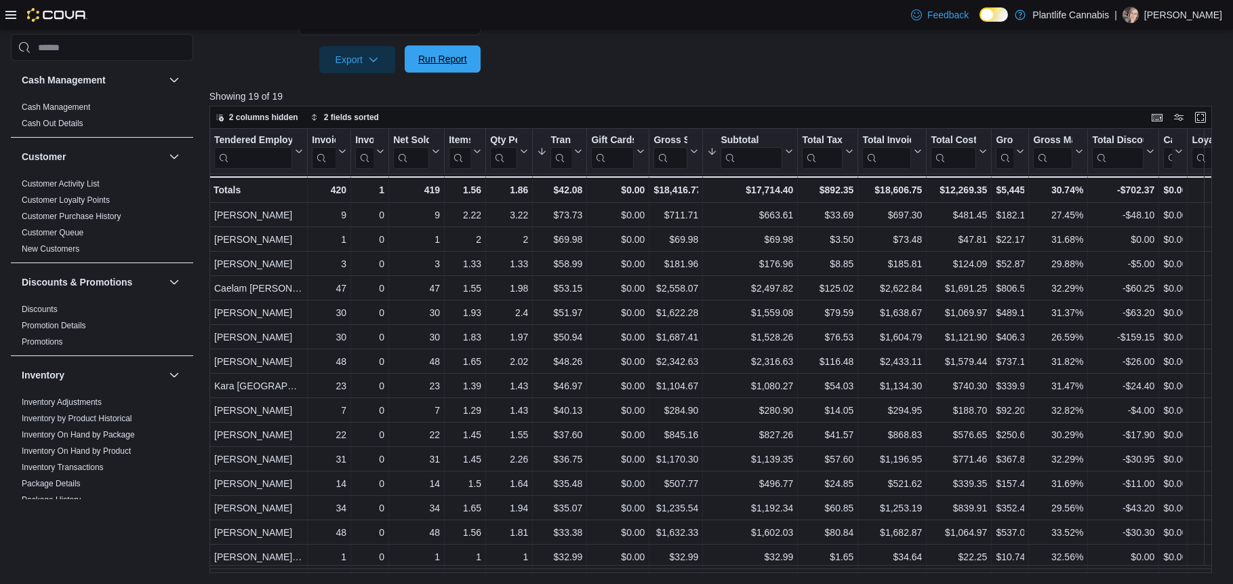
click at [429, 64] on span "Run Report" at bounding box center [442, 59] width 49 height 14
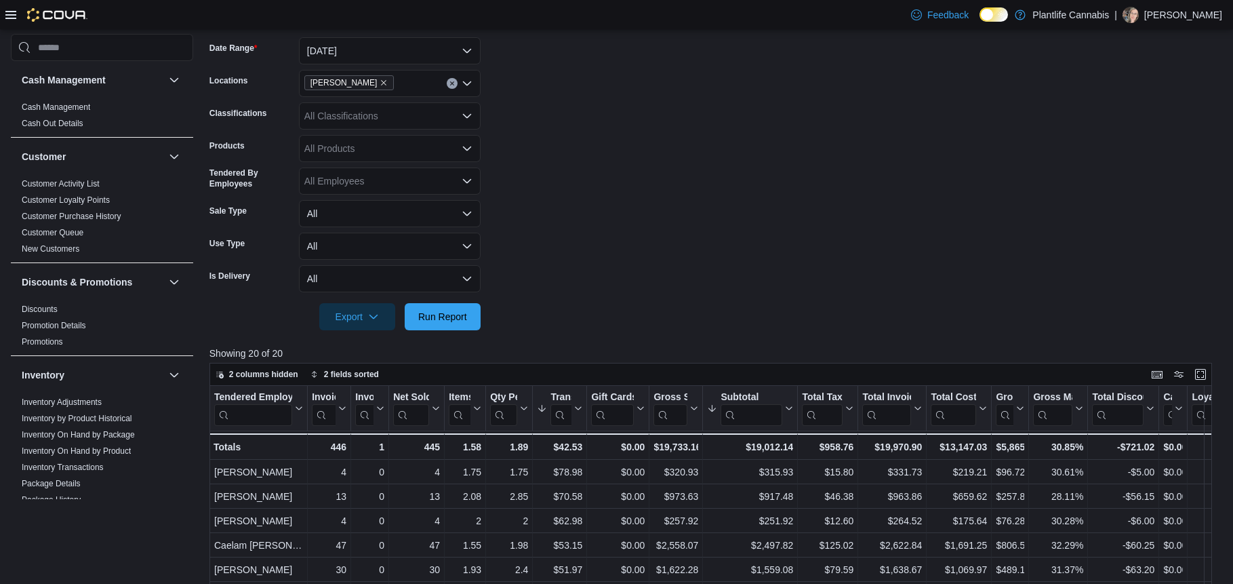
scroll to position [195, 0]
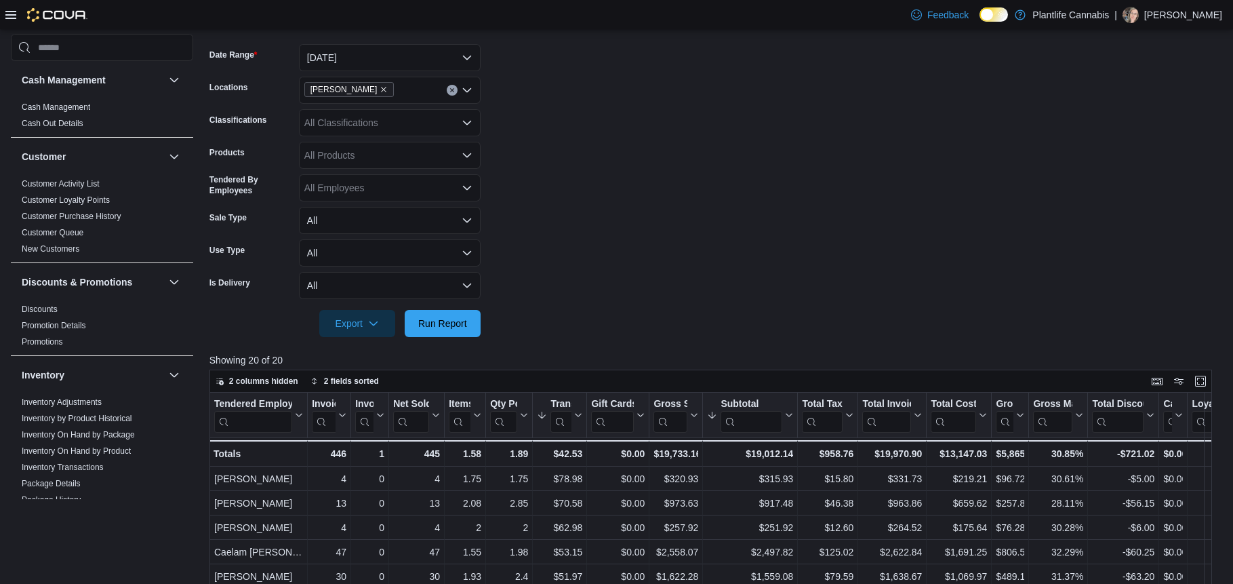
click at [450, 93] on button "Clear input" at bounding box center [452, 90] width 11 height 11
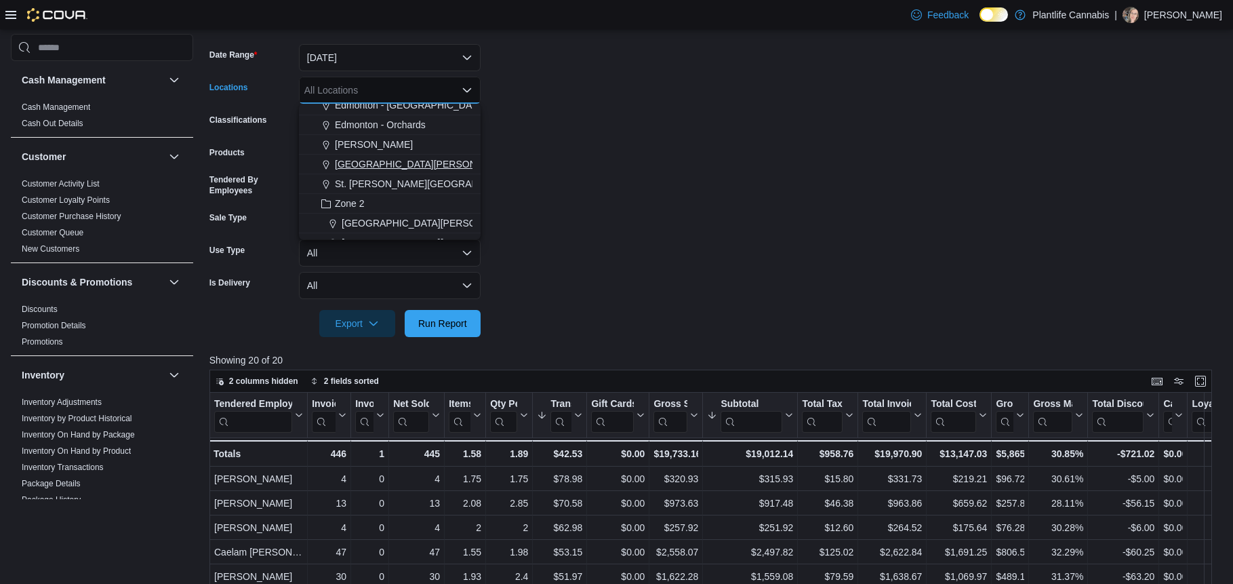
scroll to position [186, 0]
click at [421, 142] on span "[GEOGRAPHIC_DATA][PERSON_NAME] - [GEOGRAPHIC_DATA]" at bounding box center [484, 143] width 284 height 14
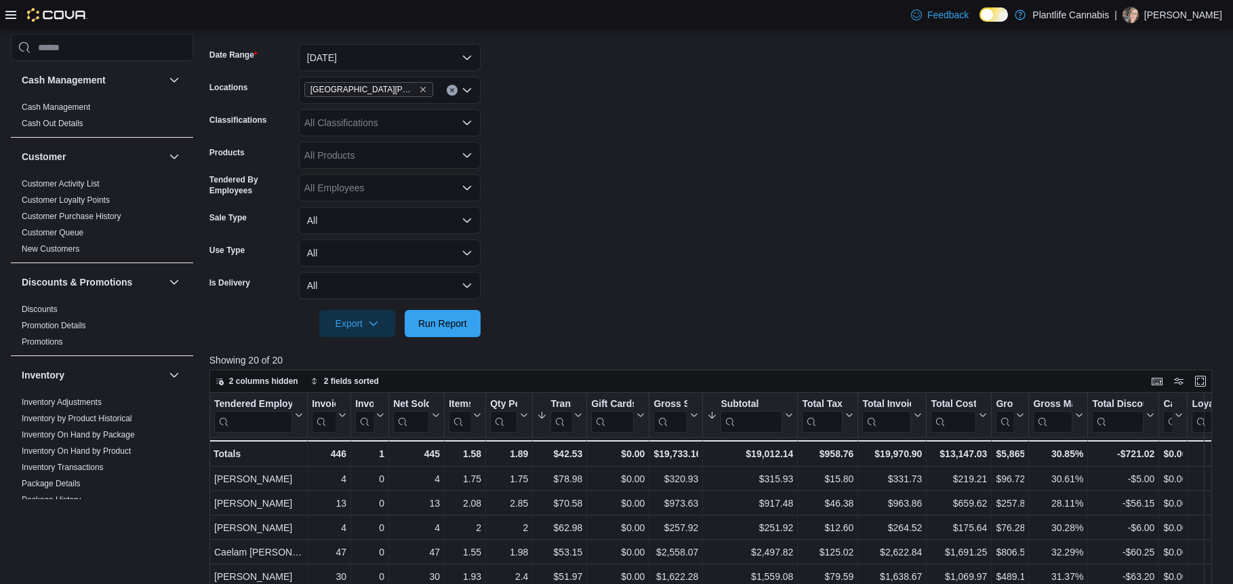
click at [604, 179] on form "Date Range [DATE] Locations [GEOGRAPHIC_DATA][PERSON_NAME] - Eagle Ridge Classi…" at bounding box center [716, 182] width 1013 height 309
click at [381, 128] on div "All Classifications" at bounding box center [390, 122] width 182 height 27
type input "***"
click at [392, 150] on span "Accessory Group" at bounding box center [364, 146] width 73 height 14
click at [677, 172] on form "Date Range [DATE] Locations [GEOGRAPHIC_DATA][PERSON_NAME] - [GEOGRAPHIC_DATA] …" at bounding box center [716, 182] width 1013 height 309
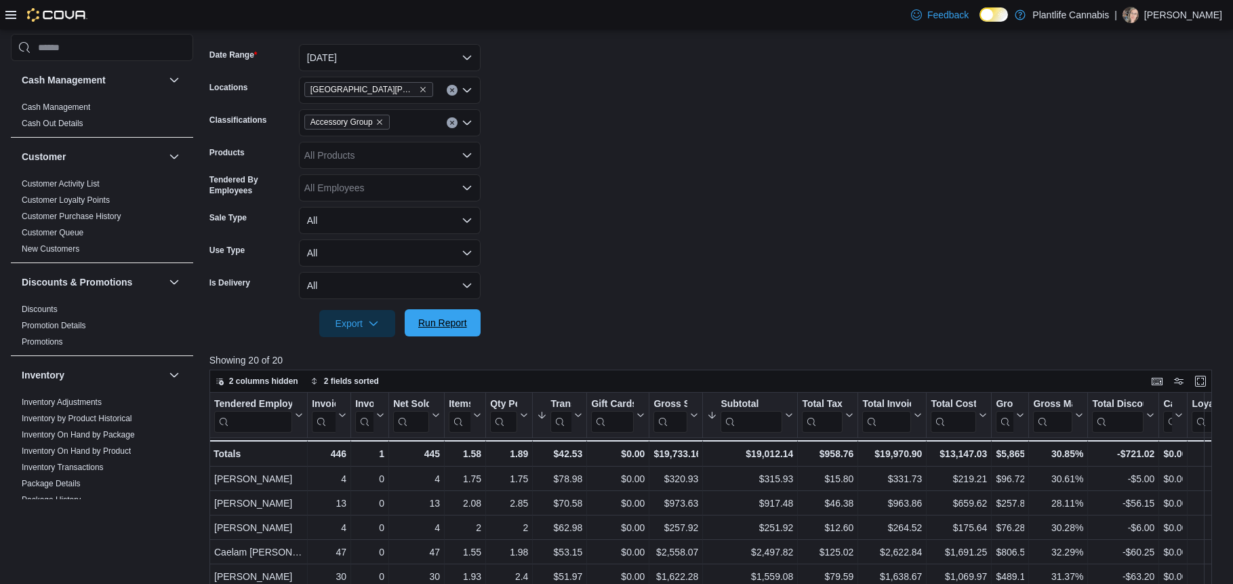
click at [433, 317] on span "Run Report" at bounding box center [442, 323] width 49 height 14
